Goal: Task Accomplishment & Management: Use online tool/utility

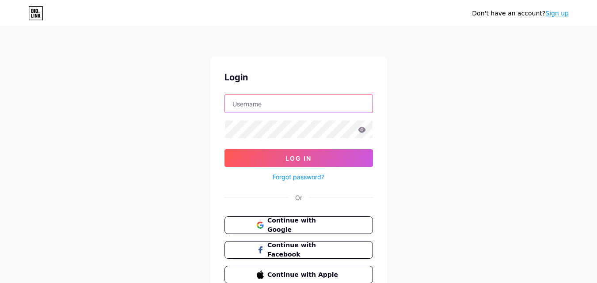
click at [283, 99] on input "text" at bounding box center [299, 104] width 148 height 18
paste input "bodybrailledallas"
type input "bodybrailledallas"
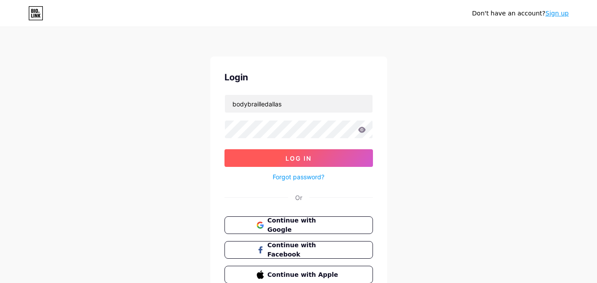
click at [267, 159] on button "Log In" at bounding box center [299, 158] width 149 height 18
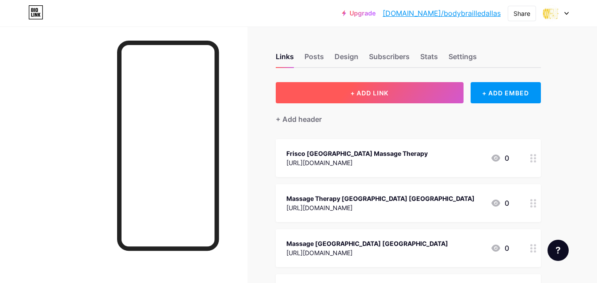
click at [370, 92] on span "+ ADD LINK" at bounding box center [370, 93] width 38 height 8
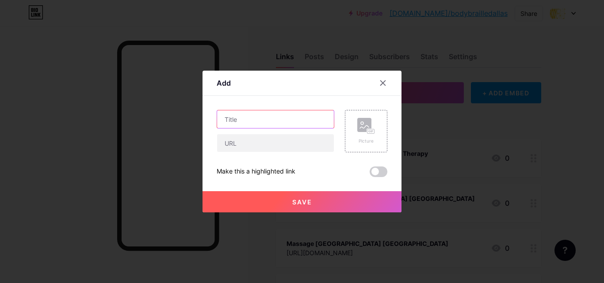
click at [243, 118] on input "text" at bounding box center [275, 120] width 117 height 18
paste input "Why [MEDICAL_DATA] is the Silent Health Problem in [GEOGRAPHIC_DATA]"
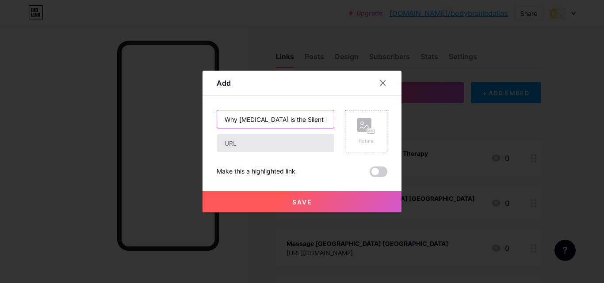
scroll to position [0, 59]
type input "Why [MEDICAL_DATA] is the Silent Health Problem in [GEOGRAPHIC_DATA]"
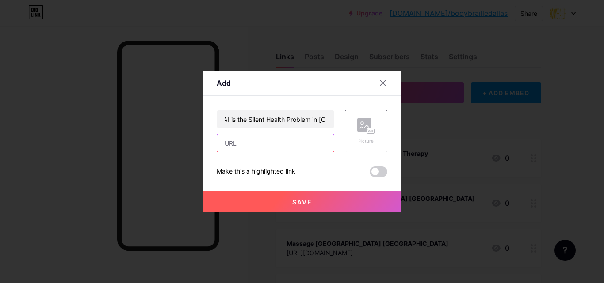
scroll to position [0, 0]
drag, startPoint x: 258, startPoint y: 143, endPoint x: 224, endPoint y: 203, distance: 69.5
click at [258, 143] on input "text" at bounding box center [275, 143] width 117 height 18
paste input "[URL][DOMAIN_NAME][MEDICAL_DATA]"
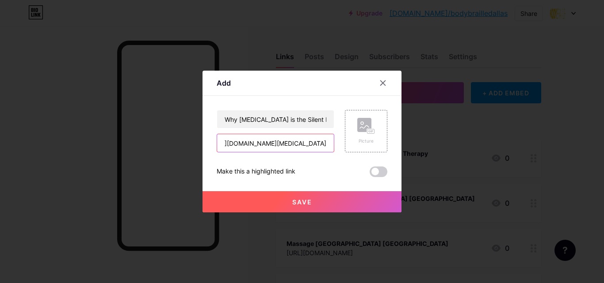
type input "[URL][DOMAIN_NAME][MEDICAL_DATA]"
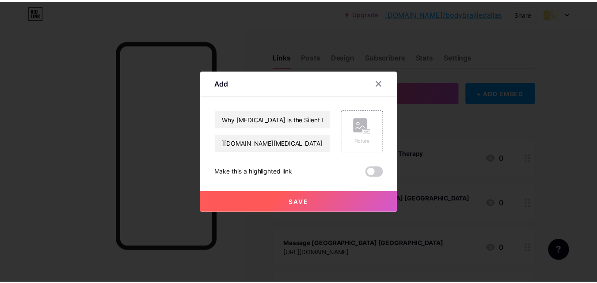
scroll to position [0, 0]
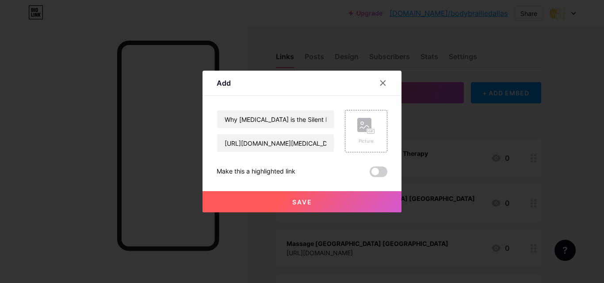
click at [304, 199] on span "Save" at bounding box center [302, 203] width 20 height 8
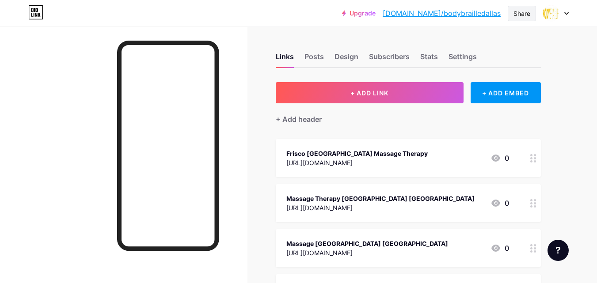
click at [523, 13] on div "Share" at bounding box center [522, 13] width 17 height 9
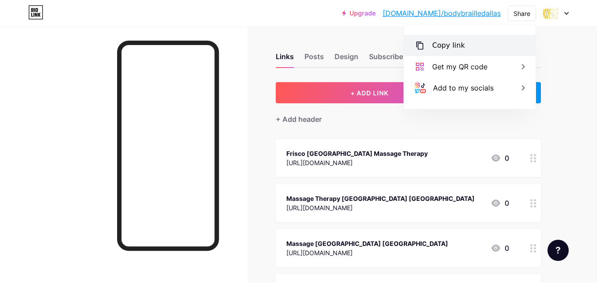
click at [469, 39] on div "Copy link" at bounding box center [470, 45] width 132 height 21
